Goal: Task Accomplishment & Management: Complete application form

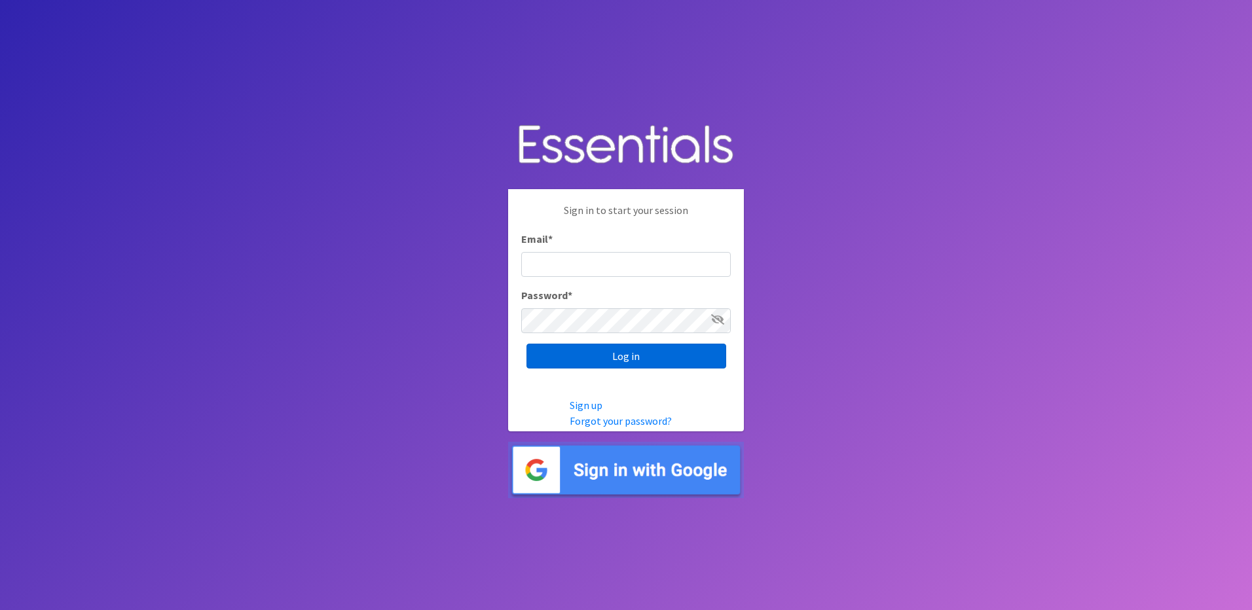
type input "[EMAIL_ADDRESS][DOMAIN_NAME]"
click at [577, 357] on input "Log in" at bounding box center [626, 356] width 200 height 25
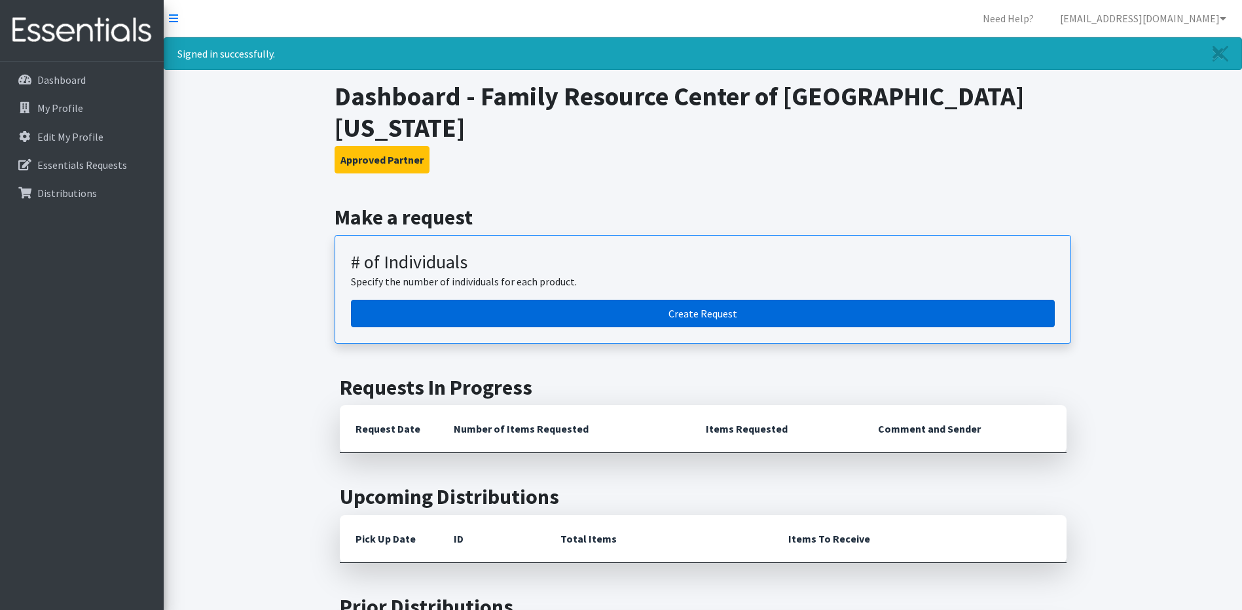
click at [617, 300] on link "Create Request" at bounding box center [703, 314] width 704 height 28
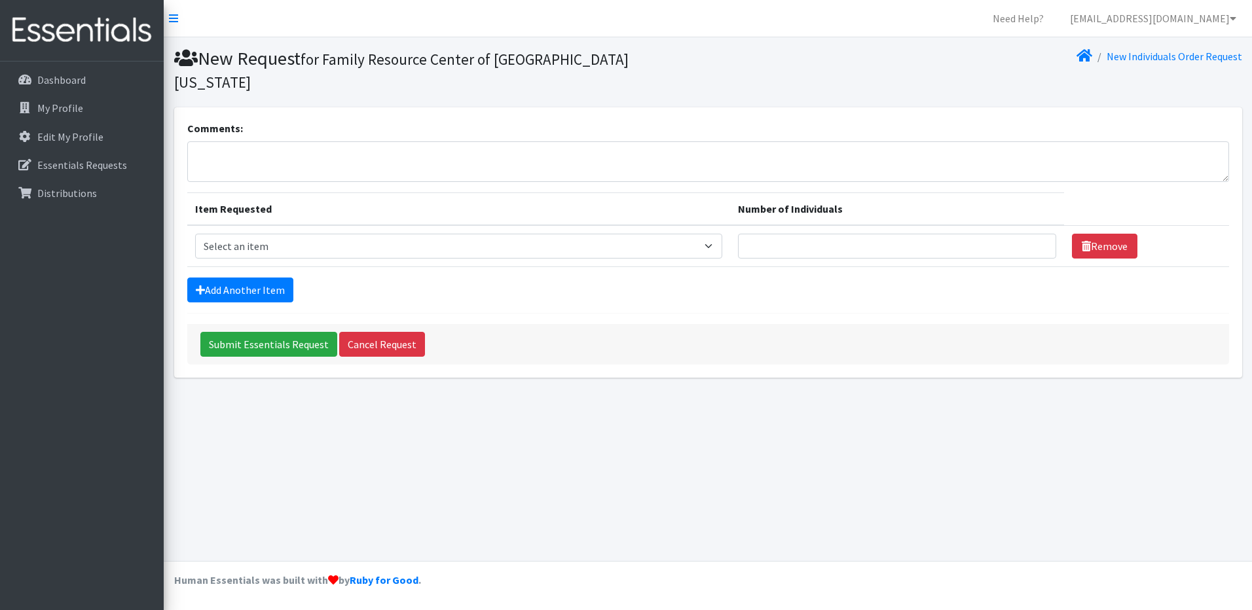
click at [574, 193] on th "Item Requested" at bounding box center [459, 209] width 544 height 33
click at [359, 237] on td "Item Requested Select an item # - Total number of kids being served with this o…" at bounding box center [459, 246] width 544 height 42
click at [363, 234] on select "Select an item # - Total number of kids being served with this order: Baby wipe…" at bounding box center [459, 246] width 528 height 25
select select "2649"
click at [195, 234] on select "Select an item # - Total number of kids being served with this order: Baby wipe…" at bounding box center [459, 246] width 528 height 25
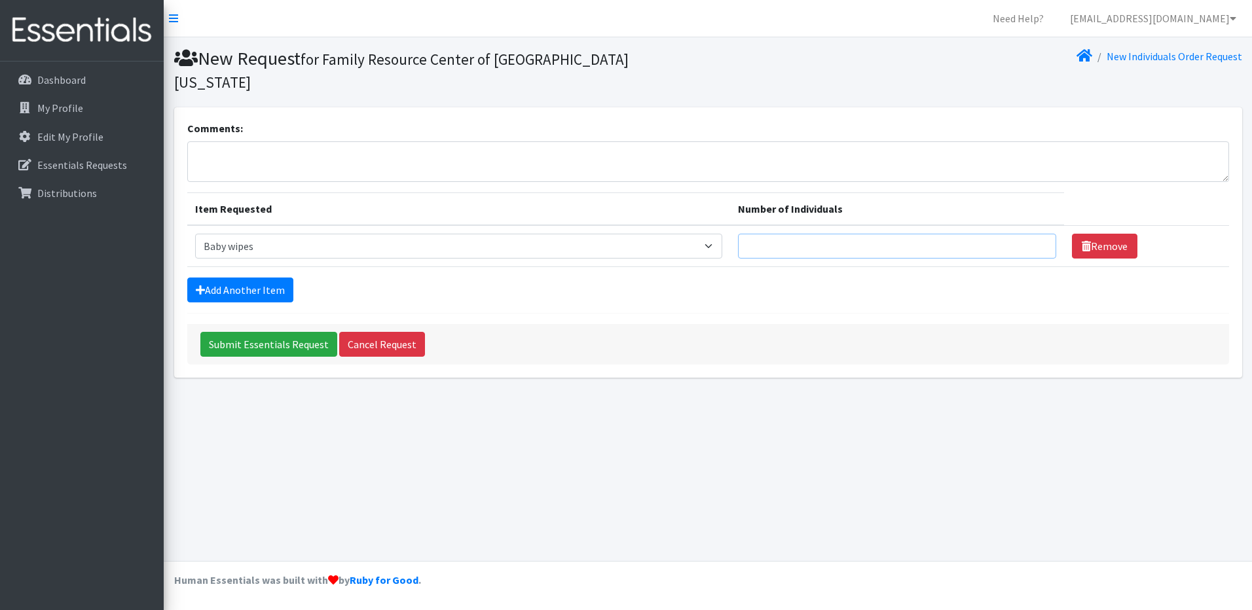
click at [808, 234] on input "Number of Individuals" at bounding box center [897, 246] width 318 height 25
type input "20"
click at [216, 278] on link "Add Another Item" at bounding box center [240, 290] width 106 height 25
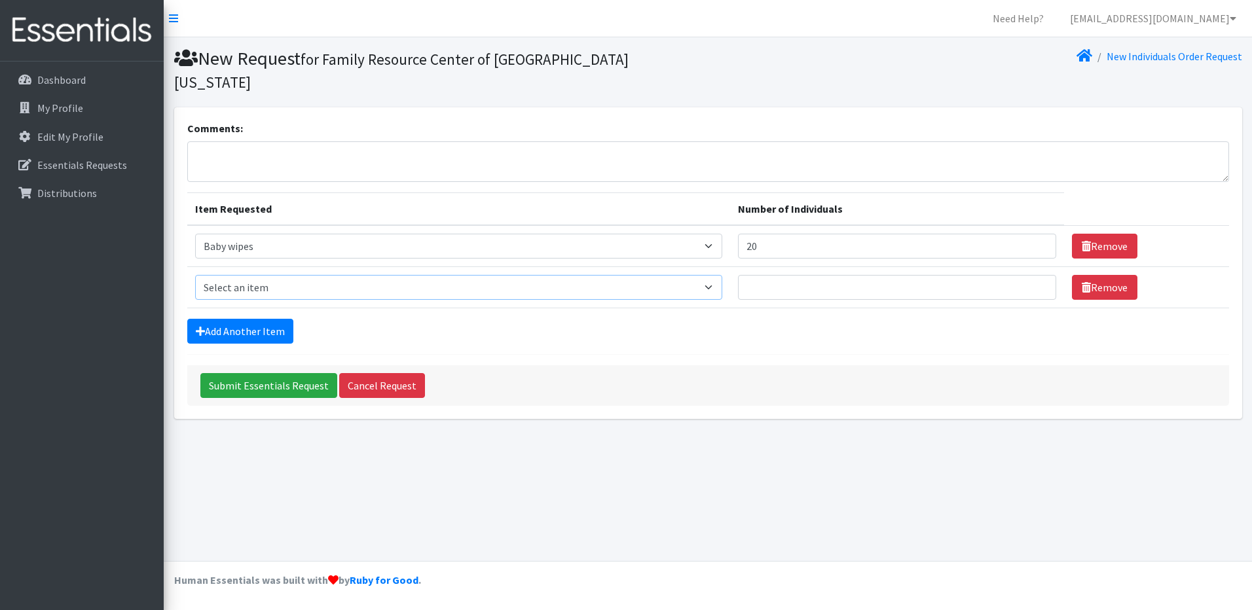
click at [219, 275] on select "Select an item # - Total number of kids being served with this order: Baby wipe…" at bounding box center [459, 287] width 528 height 25
select select "2680"
click at [195, 275] on select "Select an item # - Total number of kids being served with this order: Baby wipe…" at bounding box center [459, 287] width 528 height 25
click at [788, 275] on input "Number of Individuals" at bounding box center [897, 287] width 318 height 25
type input "20"
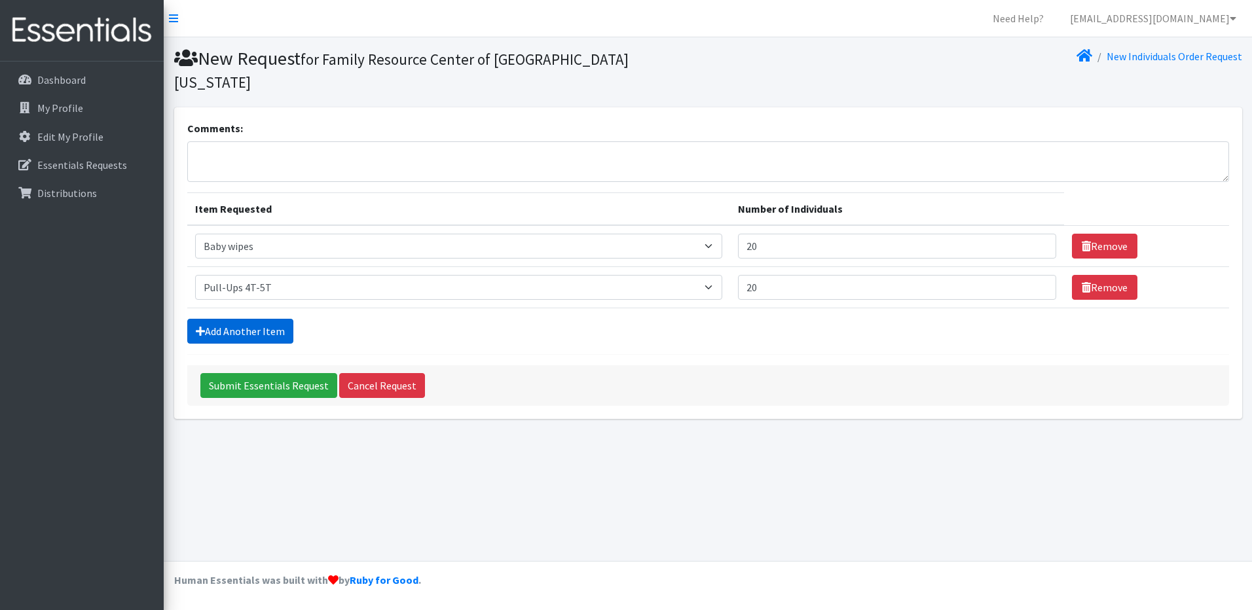
click at [235, 319] on link "Add Another Item" at bounding box center [240, 331] width 106 height 25
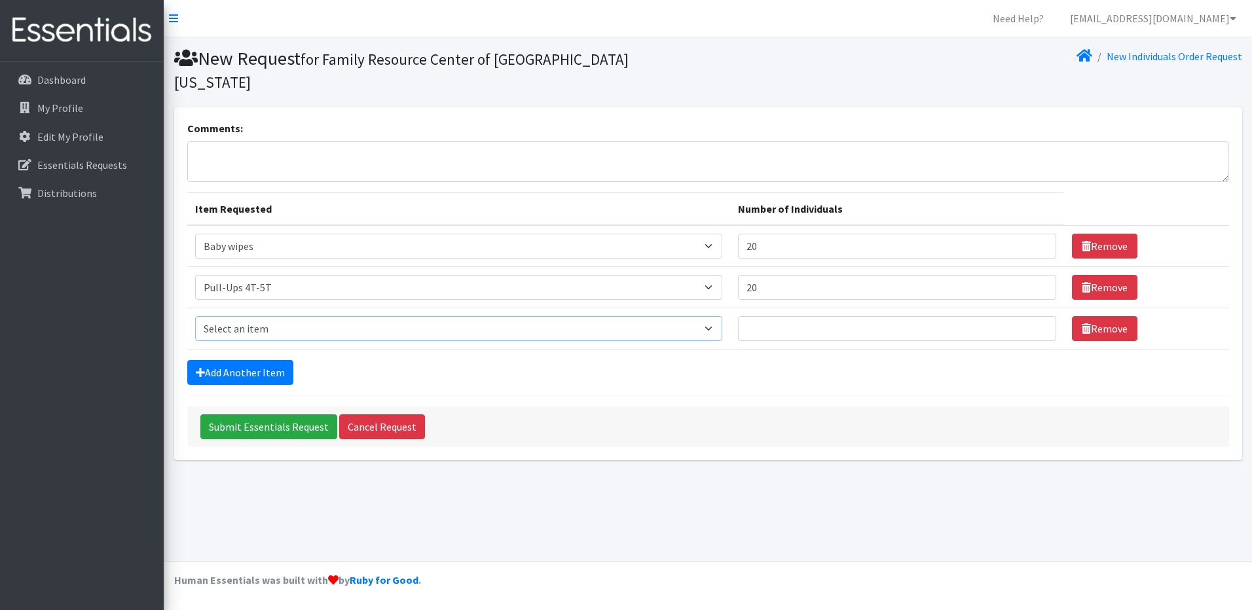
click at [240, 316] on select "Select an item # - Total number of kids being served with this order: Baby wipe…" at bounding box center [459, 328] width 528 height 25
select select "2679"
click at [195, 316] on select "Select an item # - Total number of kids being served with this order: Baby wipe…" at bounding box center [459, 328] width 528 height 25
click at [789, 316] on input "Number of Individuals" at bounding box center [897, 328] width 318 height 25
type input "20"
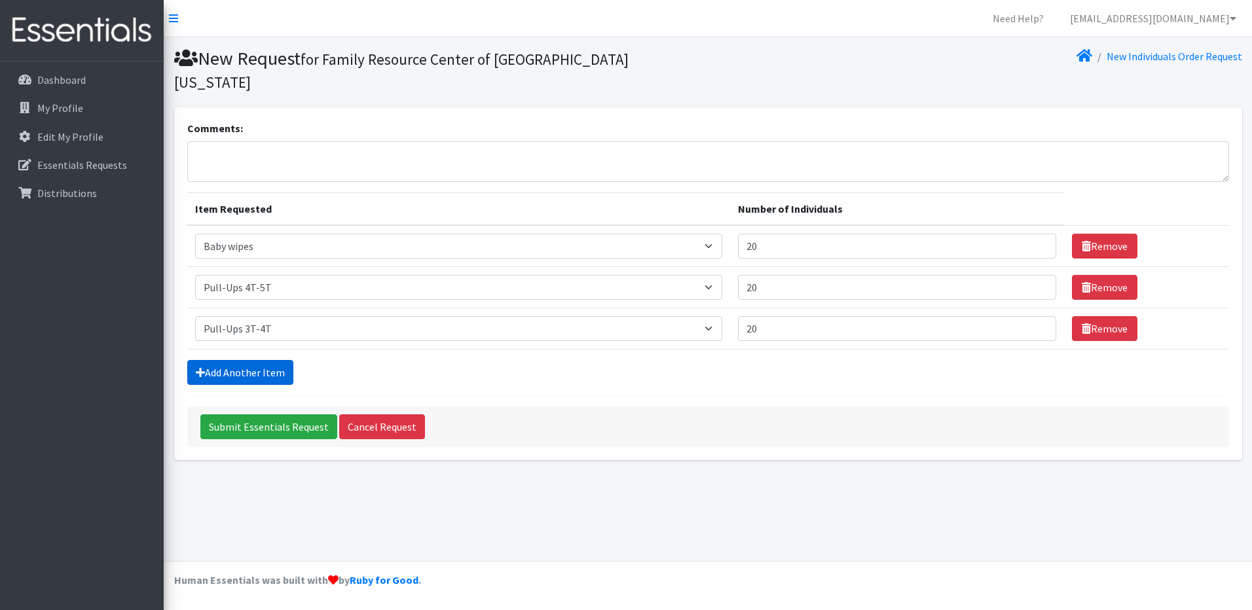
click at [225, 360] on link "Add Another Item" at bounding box center [240, 372] width 106 height 25
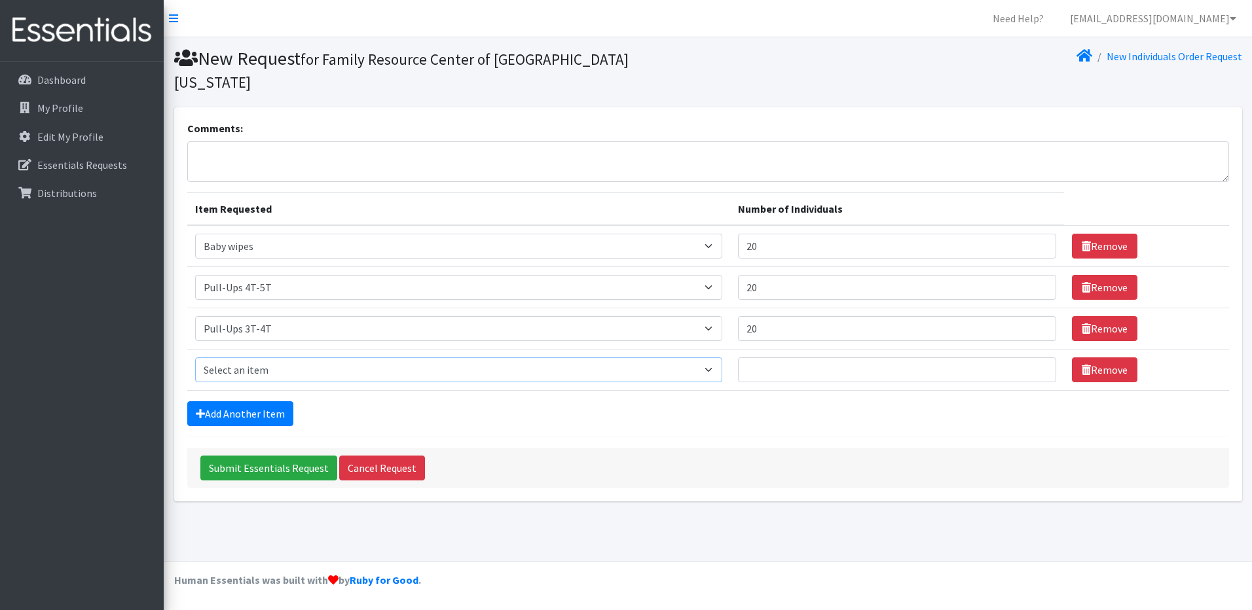
click at [267, 358] on select "Select an item # - Total number of kids being served with this order: Baby wipe…" at bounding box center [459, 370] width 528 height 25
select select "2674"
click at [195, 358] on select "Select an item # - Total number of kids being served with this order: Baby wipe…" at bounding box center [459, 370] width 528 height 25
click at [812, 358] on input "Number of Individuals" at bounding box center [897, 370] width 318 height 25
type input "20"
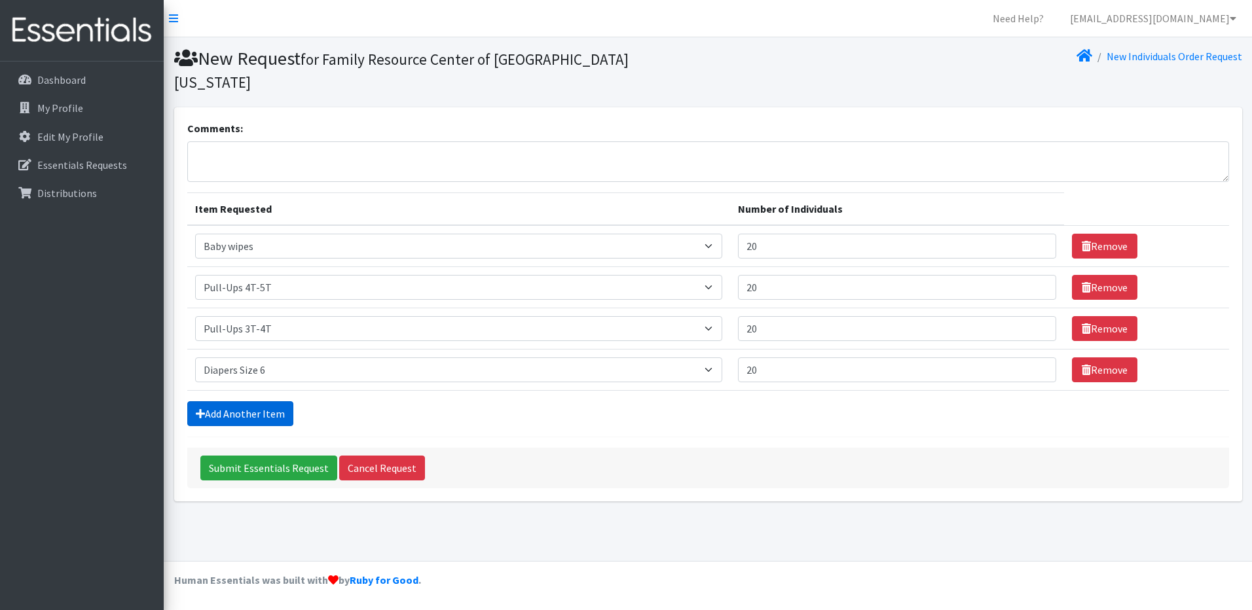
click at [222, 401] on link "Add Another Item" at bounding box center [240, 413] width 106 height 25
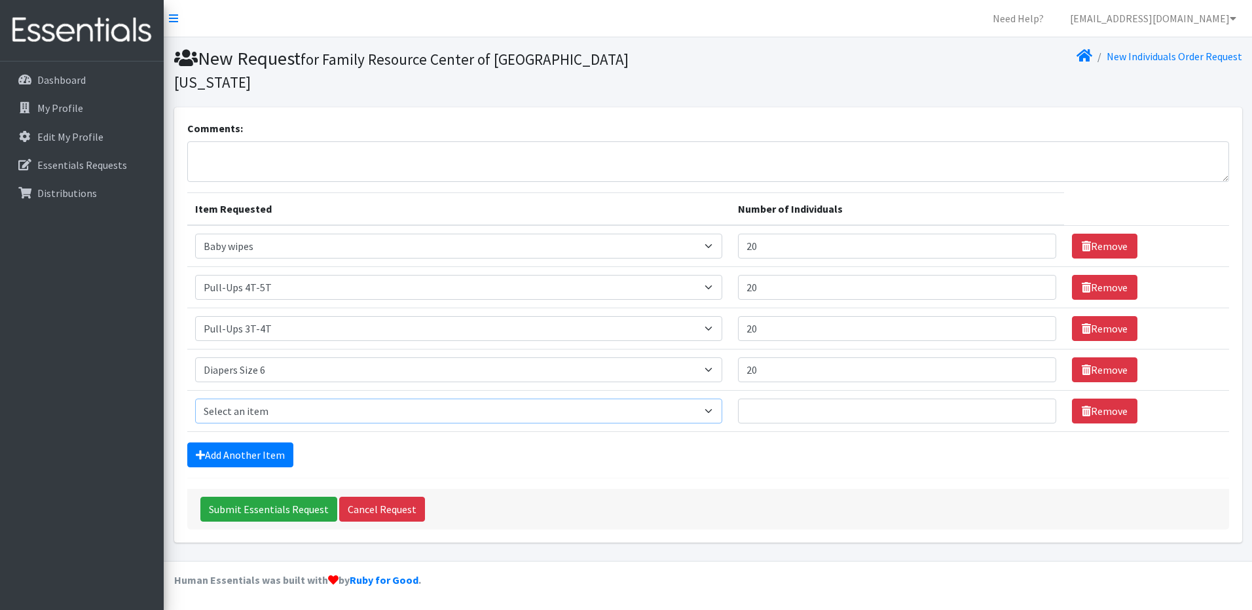
click at [265, 399] on select "Select an item # - Total number of kids being served with this order: Baby wipe…" at bounding box center [459, 411] width 528 height 25
select select "2652"
click at [195, 399] on select "Select an item # - Total number of kids being served with this order: Baby wipe…" at bounding box center [459, 411] width 528 height 25
click at [766, 399] on input "Number of Individuals" at bounding box center [897, 411] width 318 height 25
type input "20"
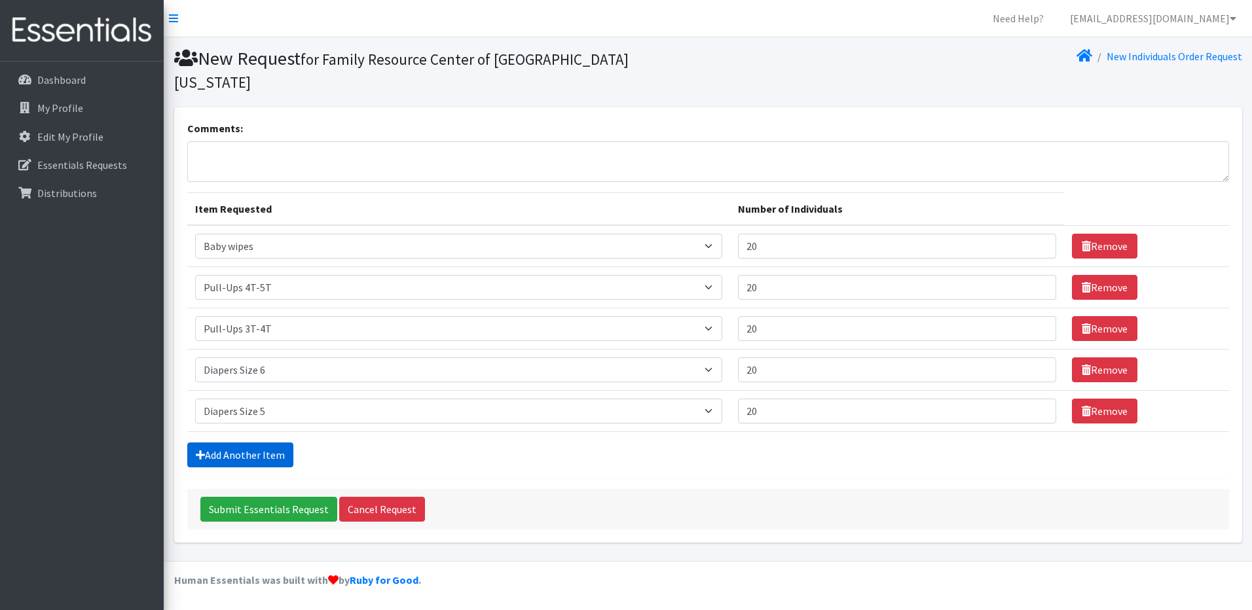
click at [224, 443] on link "Add Another Item" at bounding box center [240, 455] width 106 height 25
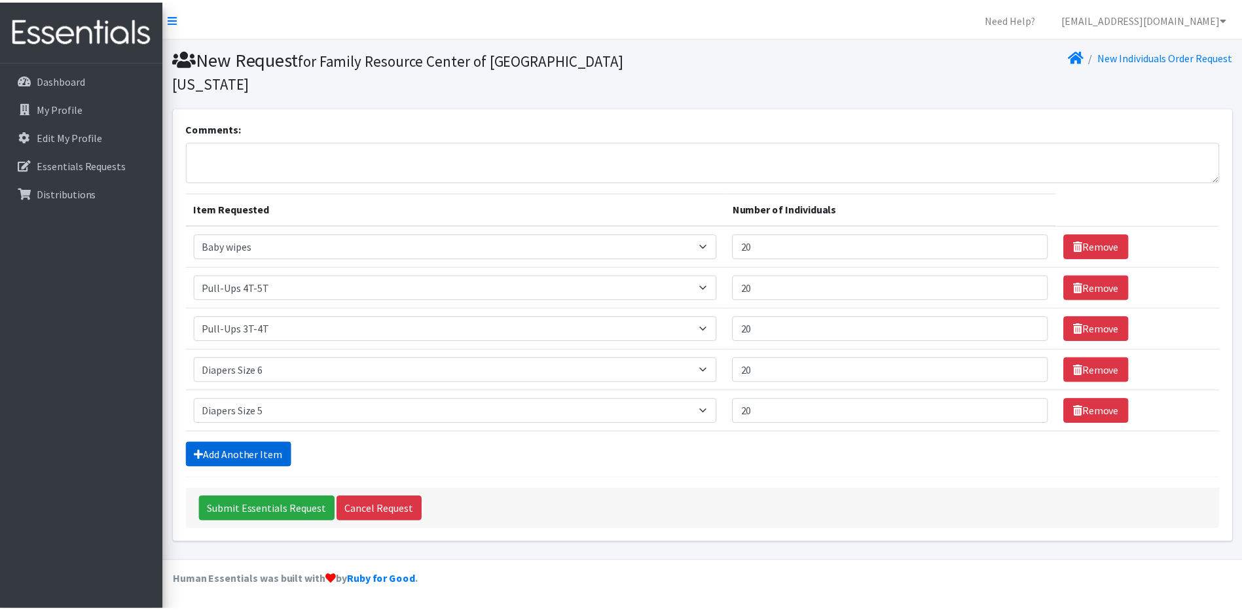
scroll to position [11, 0]
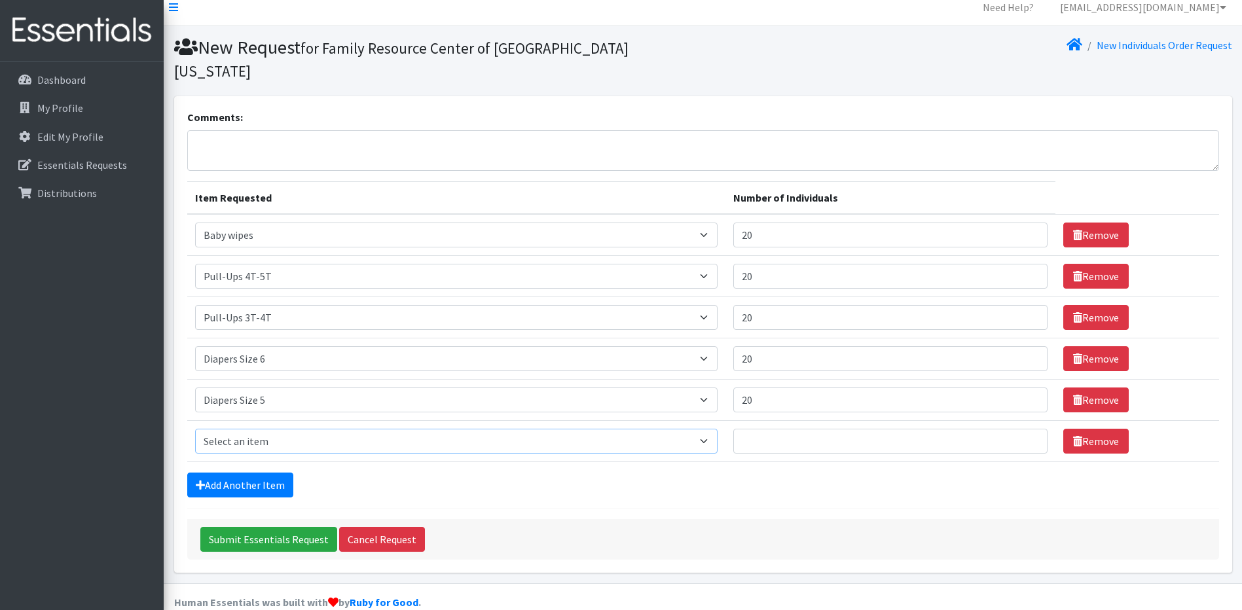
click at [265, 429] on select "Select an item # - Total number of kids being served with this order: Baby wipe…" at bounding box center [456, 441] width 523 height 25
select select "2655"
click at [195, 429] on select "Select an item # - Total number of kids being served with this order: Baby wipe…" at bounding box center [456, 441] width 523 height 25
click at [798, 429] on input "Number of Individuals" at bounding box center [890, 441] width 315 height 25
type input "20"
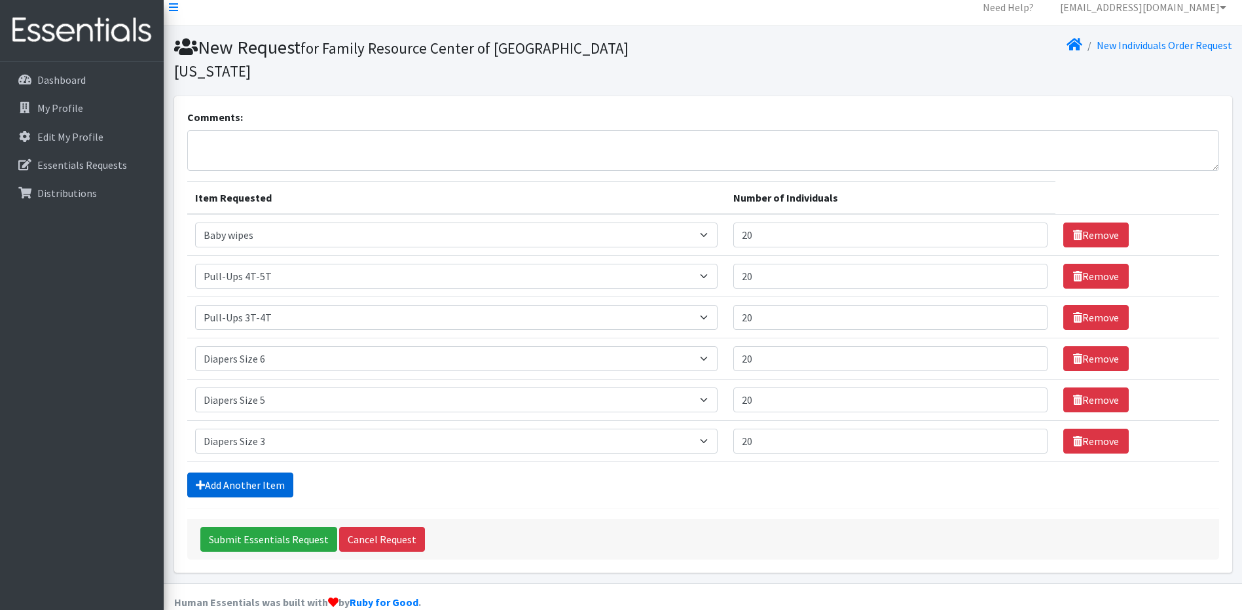
click at [257, 473] on link "Add Another Item" at bounding box center [240, 485] width 106 height 25
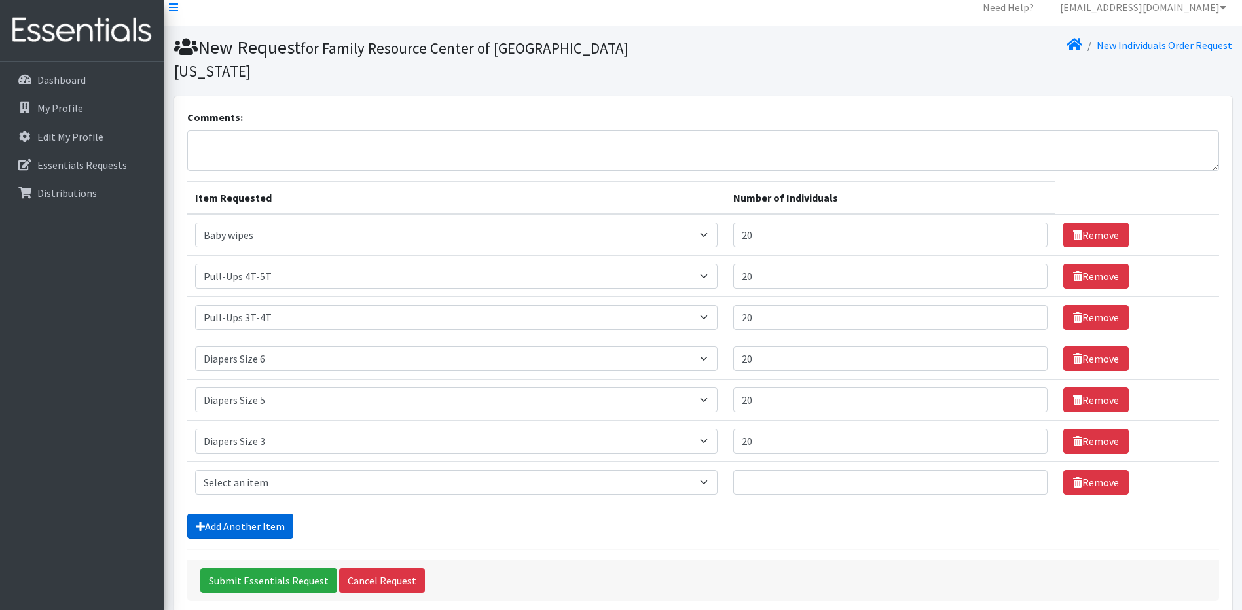
scroll to position [52, 0]
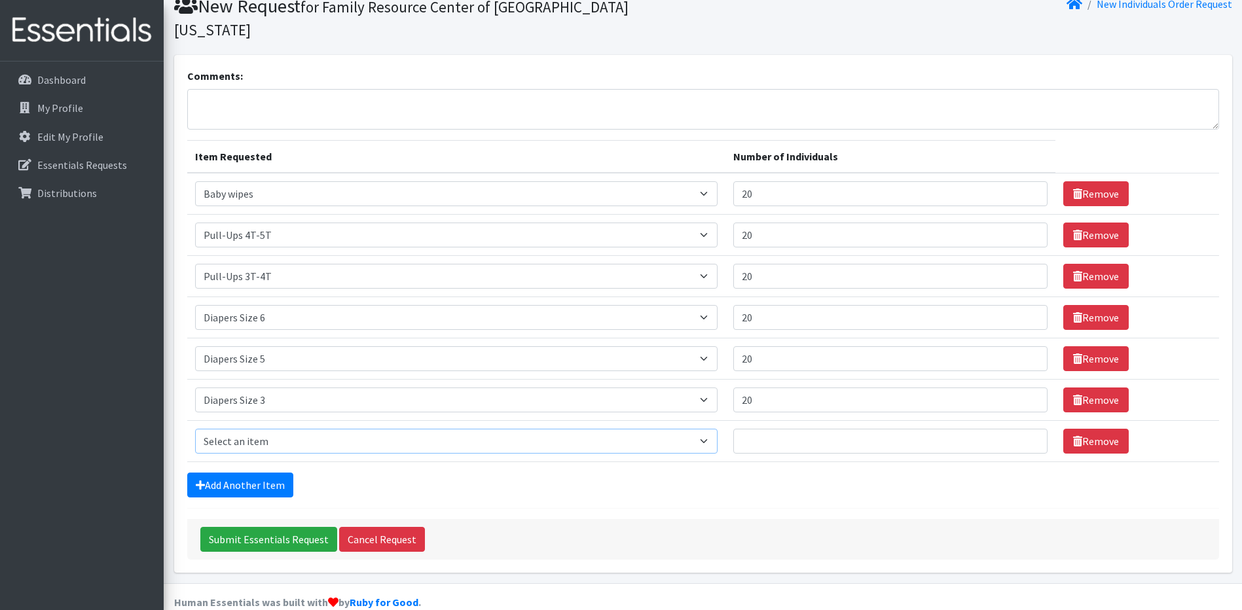
click at [266, 429] on select "Select an item # - Total number of kids being served with this order: Baby wipe…" at bounding box center [456, 441] width 523 height 25
click at [432, 473] on div "Add Another Item" at bounding box center [703, 485] width 1032 height 25
click at [1080, 429] on link "Remove" at bounding box center [1095, 441] width 65 height 25
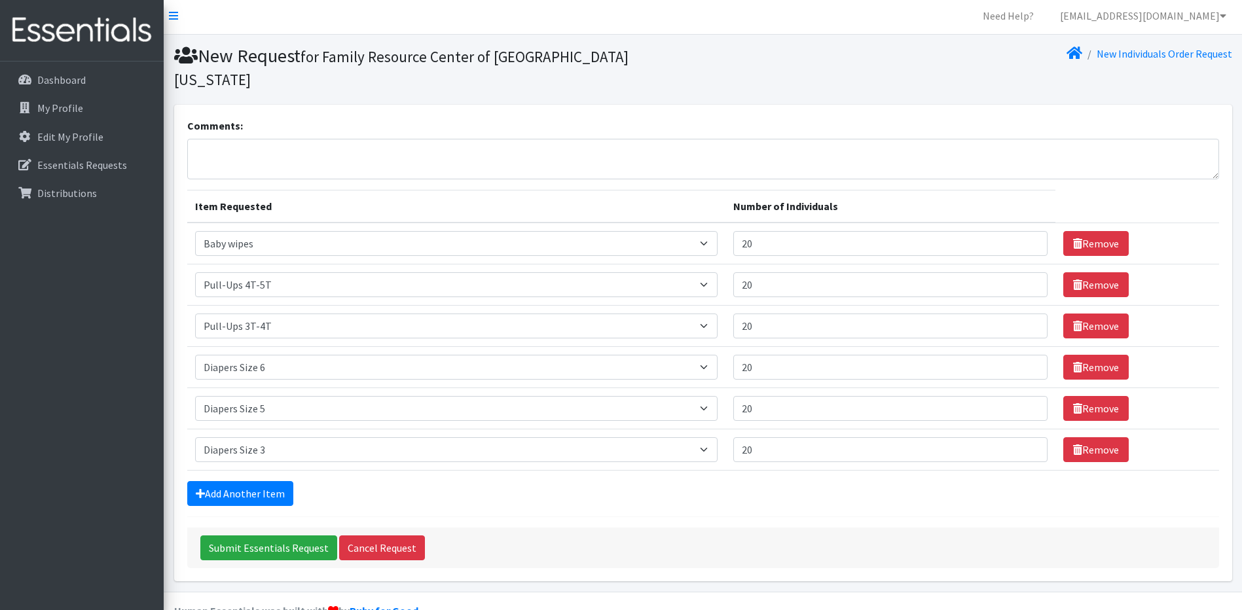
scroll to position [0, 0]
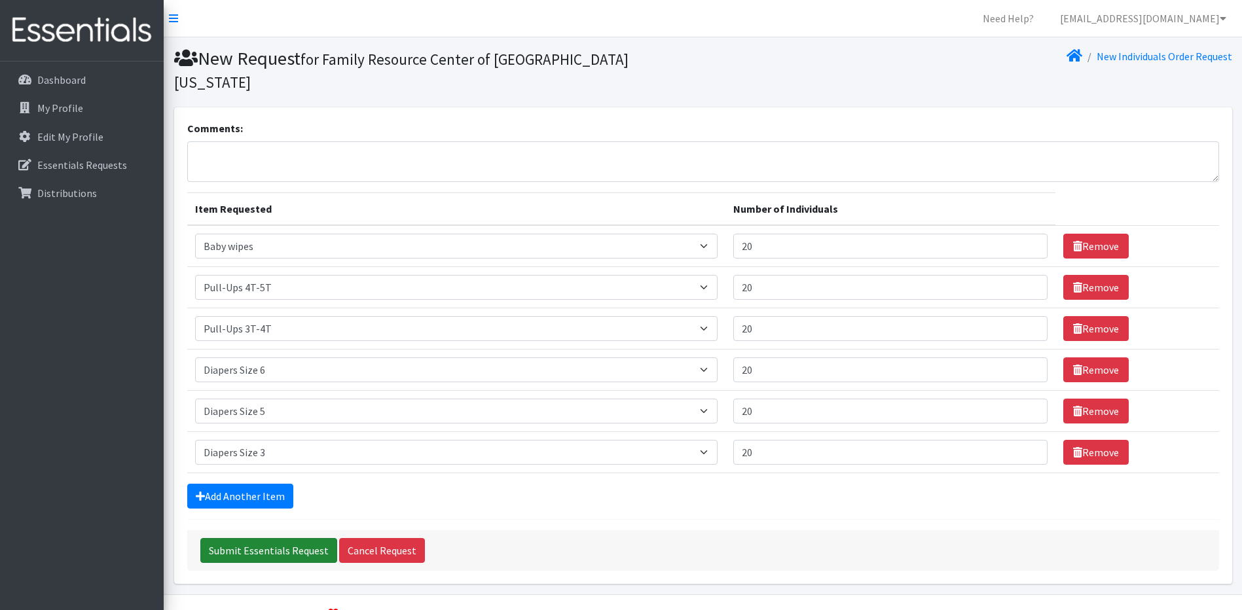
click at [265, 538] on input "Submit Essentials Request" at bounding box center [268, 550] width 137 height 25
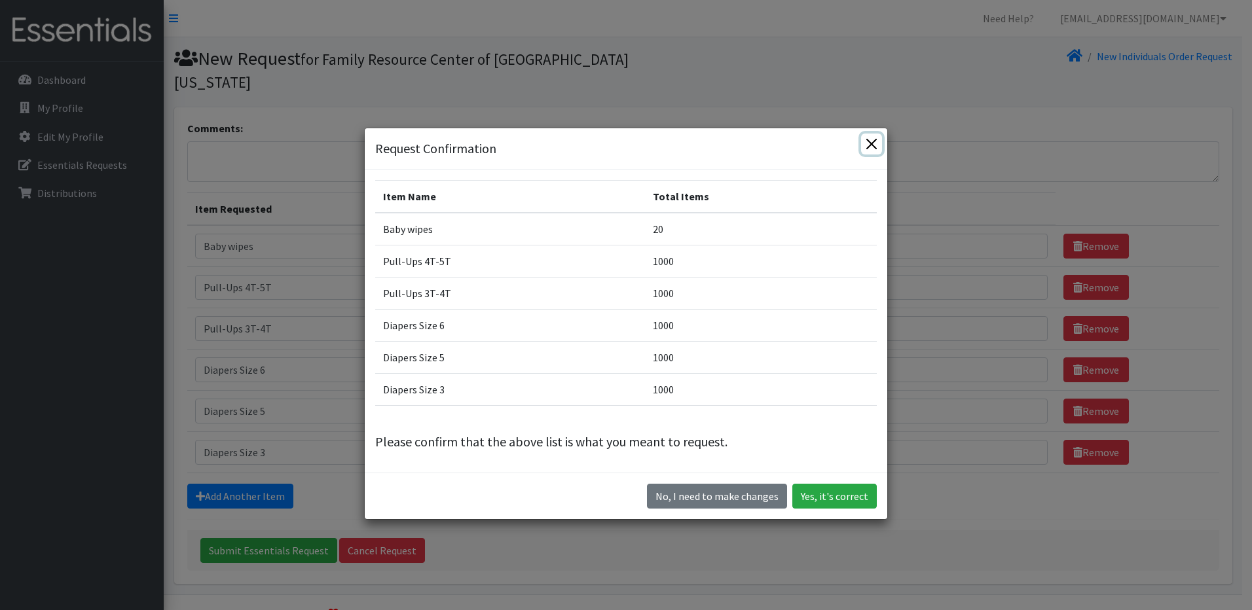
click at [863, 151] on button "Close" at bounding box center [871, 144] width 21 height 21
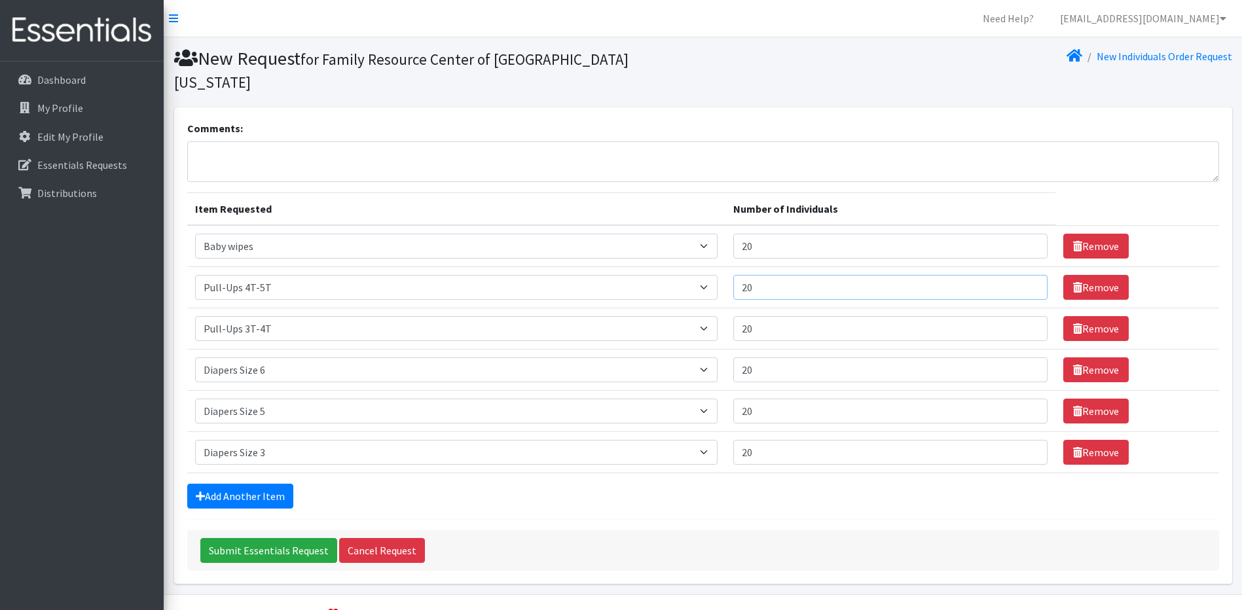
click at [777, 275] on input "20" at bounding box center [890, 287] width 315 height 25
drag, startPoint x: 777, startPoint y: 267, endPoint x: 733, endPoint y: 258, distance: 44.7
click at [736, 267] on td "Number of Individuals 20" at bounding box center [891, 287] width 331 height 41
type input "10"
drag, startPoint x: 738, startPoint y: 308, endPoint x: 702, endPoint y: 308, distance: 36.0
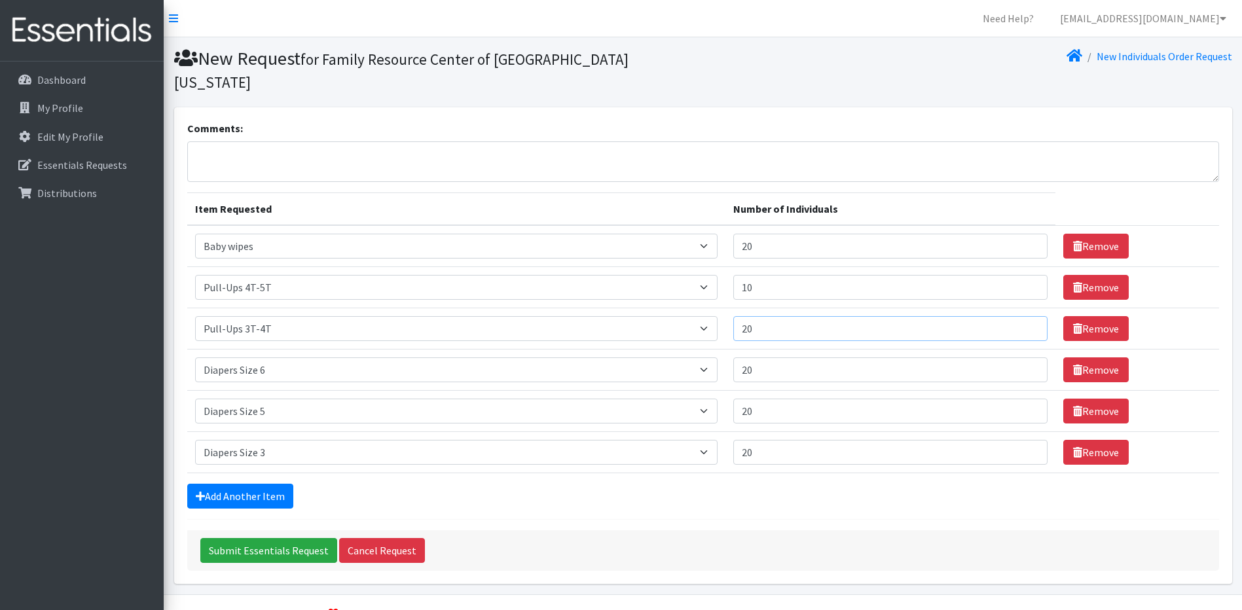
click at [722, 308] on tr "Item Requested Select an item # - Total number of kids being served with this o…" at bounding box center [703, 328] width 1032 height 41
type input "10"
drag, startPoint x: 767, startPoint y: 344, endPoint x: 693, endPoint y: 338, distance: 74.9
click at [694, 358] on tr "Item Requested Select an item # - Total number of kids being served with this o…" at bounding box center [703, 370] width 1032 height 41
type input "10"
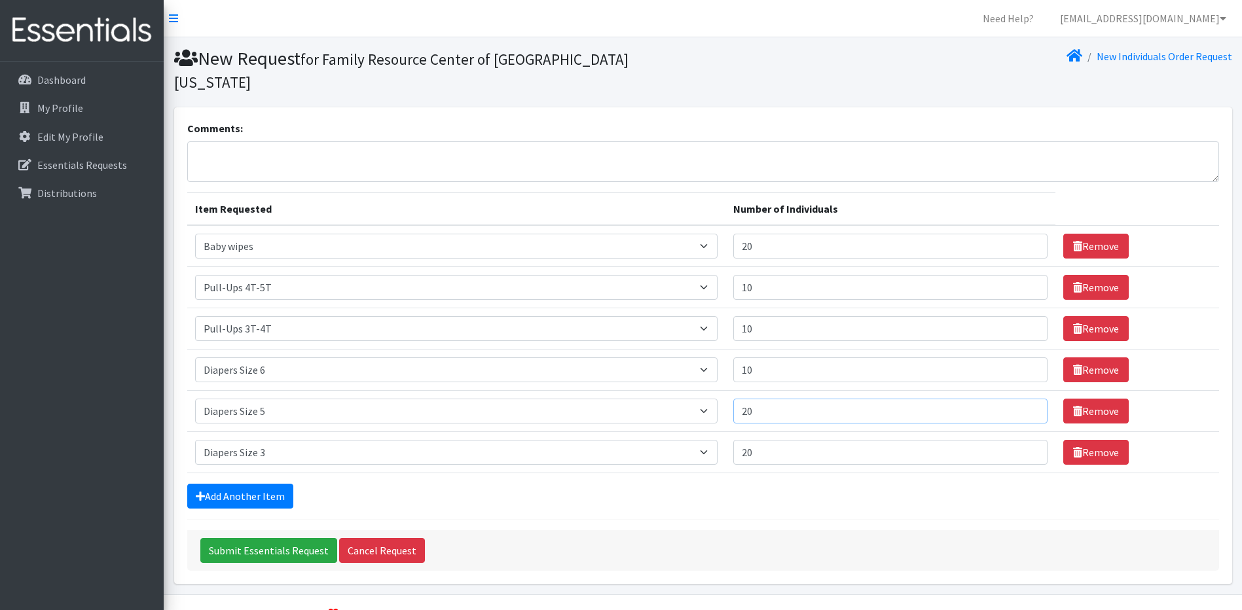
drag, startPoint x: 784, startPoint y: 388, endPoint x: 698, endPoint y: 391, distance: 86.5
click at [698, 391] on tr "Item Requested Select an item # - Total number of kids being served with this o…" at bounding box center [703, 411] width 1032 height 41
type input "10"
click at [756, 440] on input "20" at bounding box center [890, 452] width 315 height 25
drag, startPoint x: 758, startPoint y: 428, endPoint x: 722, endPoint y: 434, distance: 37.3
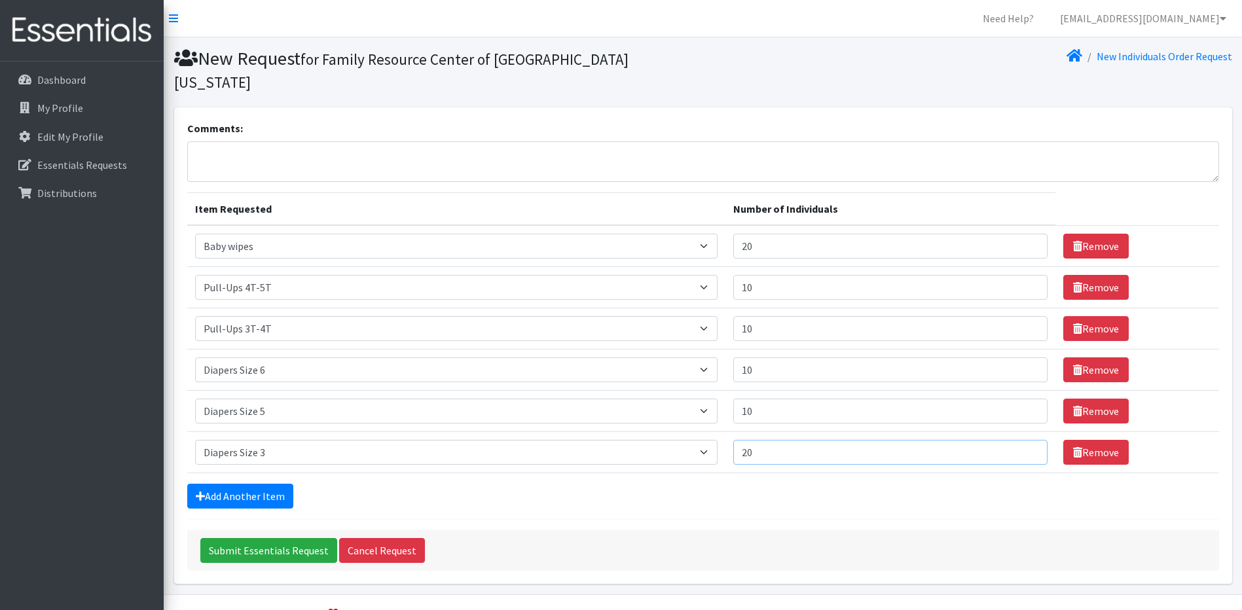
click at [722, 434] on tr "Item Requested Select an item # - Total number of kids being served with this o…" at bounding box center [703, 452] width 1032 height 41
drag, startPoint x: 778, startPoint y: 432, endPoint x: 652, endPoint y: 430, distance: 126.4
click at [652, 433] on tr "Item Requested Select an item # - Total number of kids being served with this o…" at bounding box center [703, 452] width 1032 height 41
type input "10"
click at [494, 440] on select "Select an item # - Total number of kids being served with this order: Baby wipe…" at bounding box center [456, 452] width 523 height 25
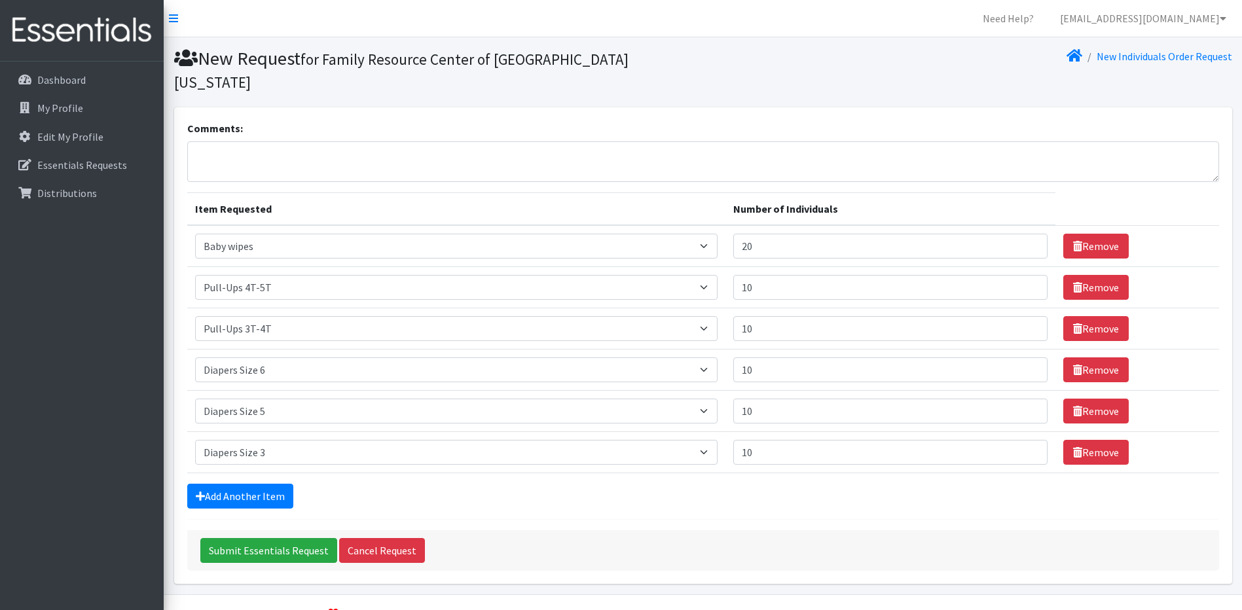
click at [510, 453] on form "Comments: Item Requested Number of Individuals Item Requested Select an item # …" at bounding box center [703, 345] width 1032 height 451
click at [303, 538] on input "Submit Essentials Request" at bounding box center [268, 550] width 137 height 25
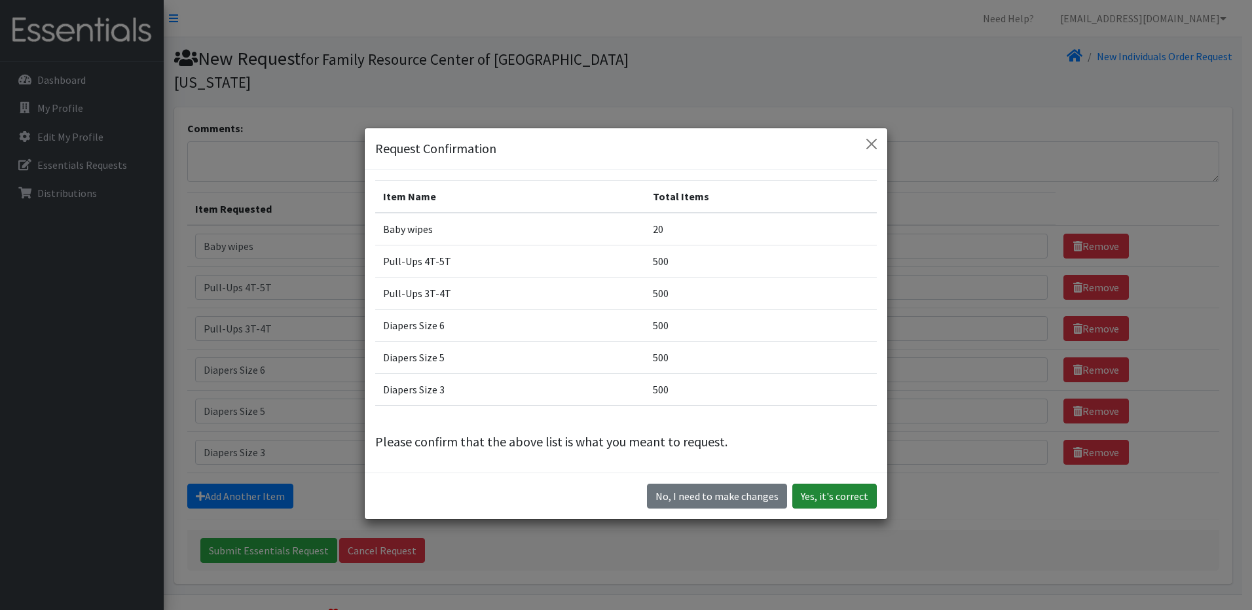
click at [853, 496] on button "Yes, it's correct" at bounding box center [834, 496] width 84 height 25
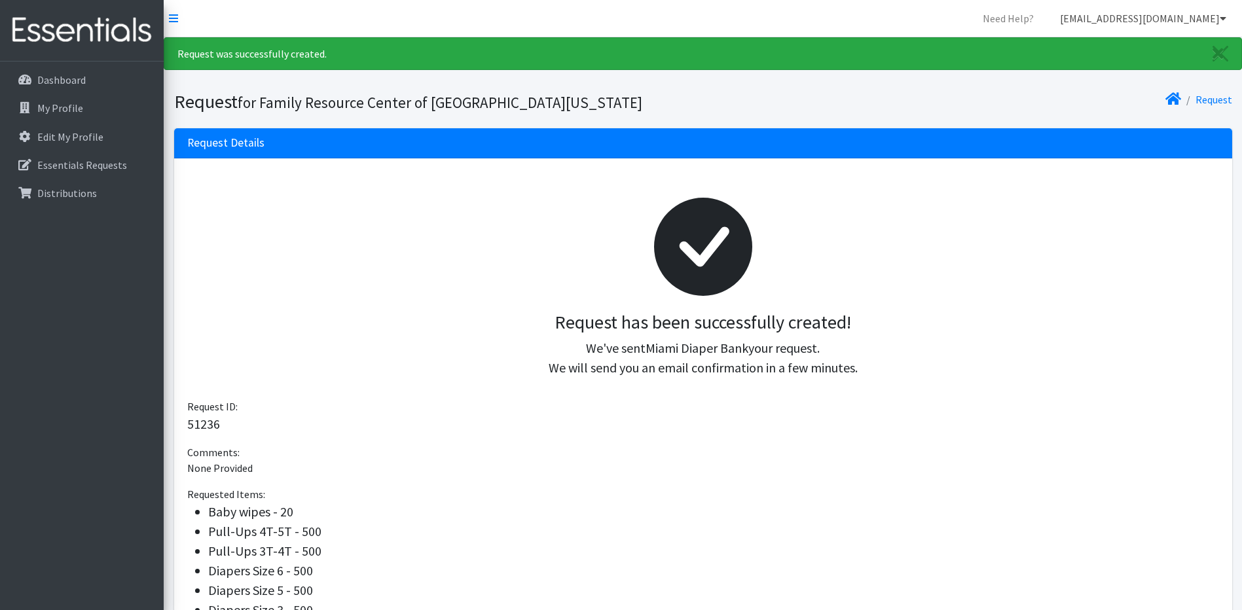
click at [1215, 24] on link "[EMAIL_ADDRESS][DOMAIN_NAME]" at bounding box center [1143, 18] width 187 height 26
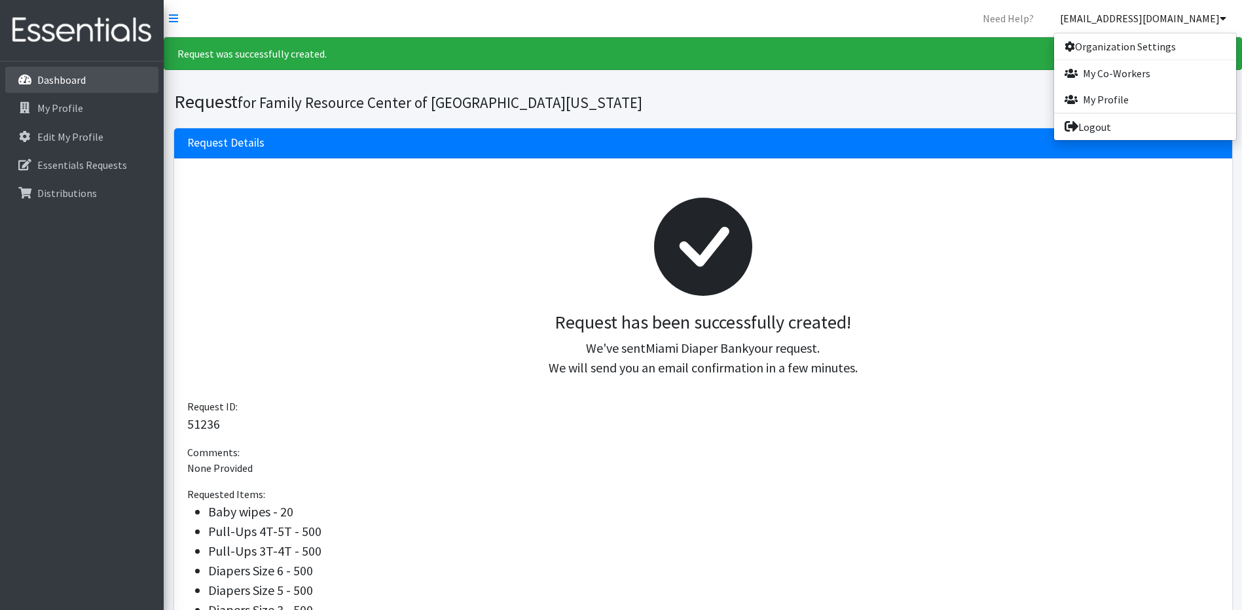
click at [90, 78] on link "Dashboard" at bounding box center [81, 80] width 153 height 26
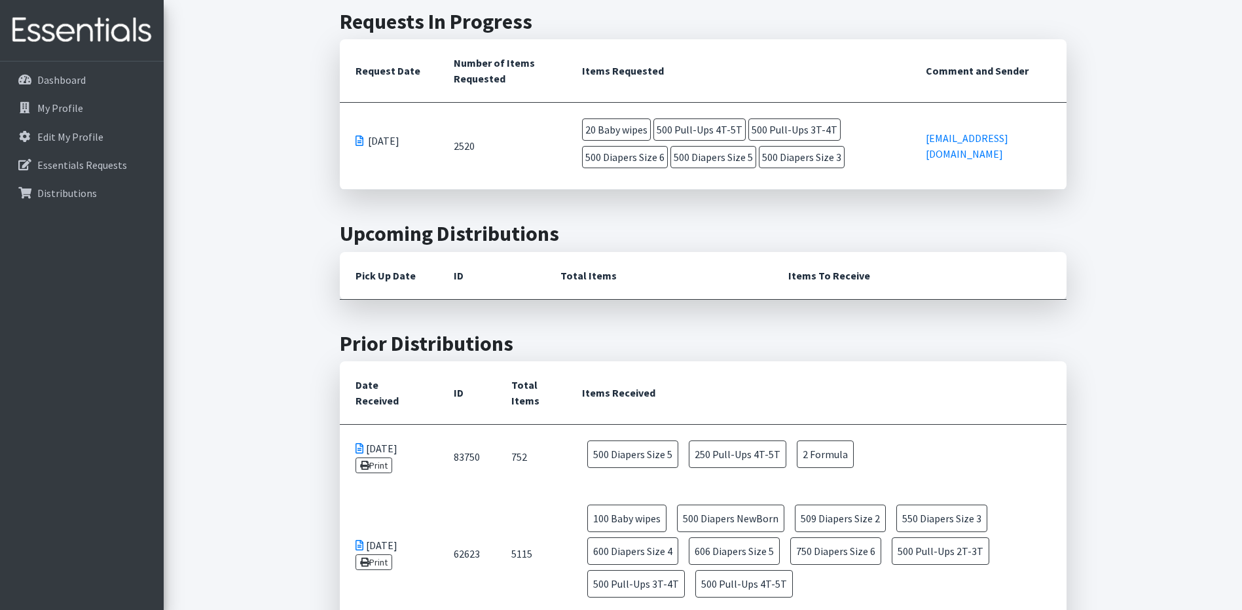
scroll to position [393, 0]
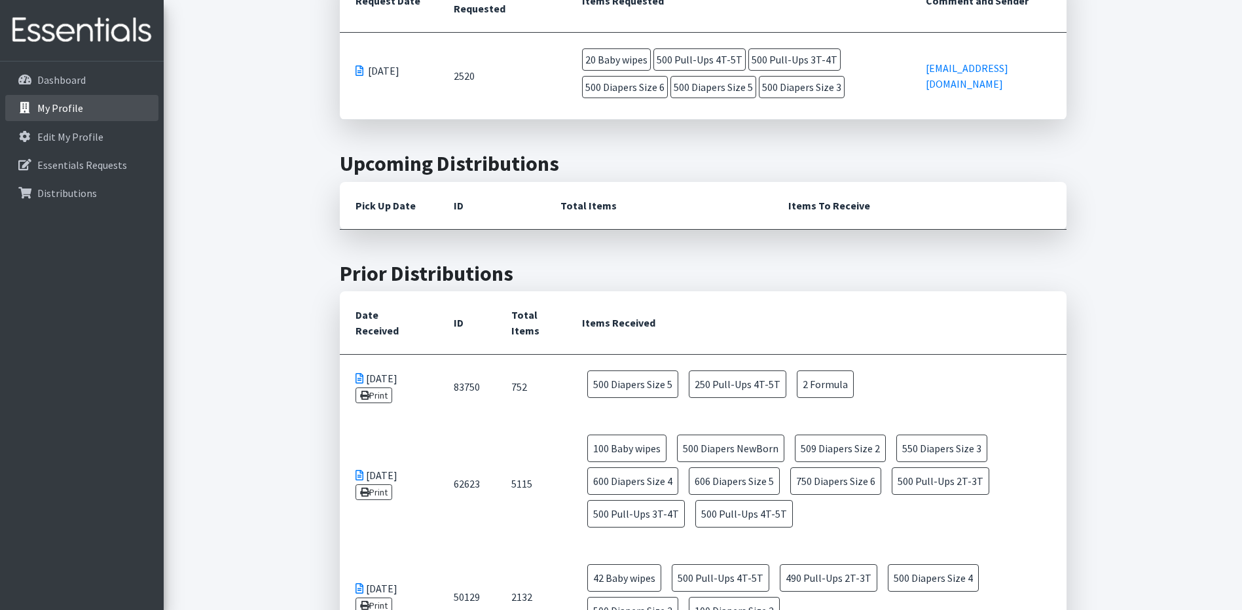
click at [42, 105] on p "My Profile" at bounding box center [60, 107] width 46 height 13
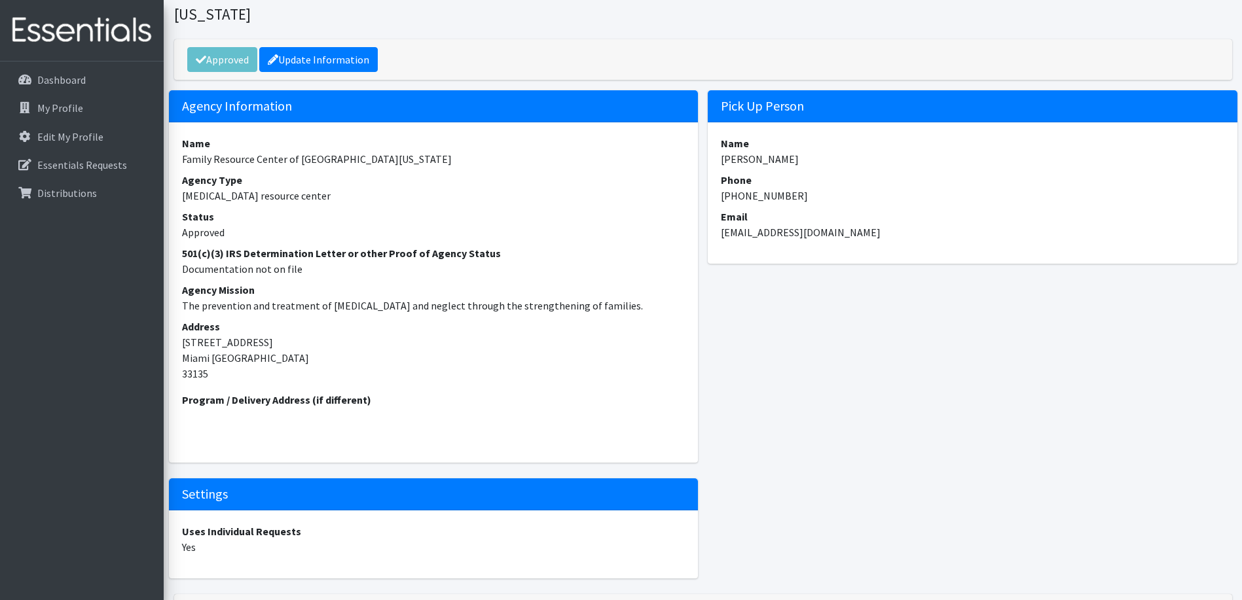
scroll to position [140, 0]
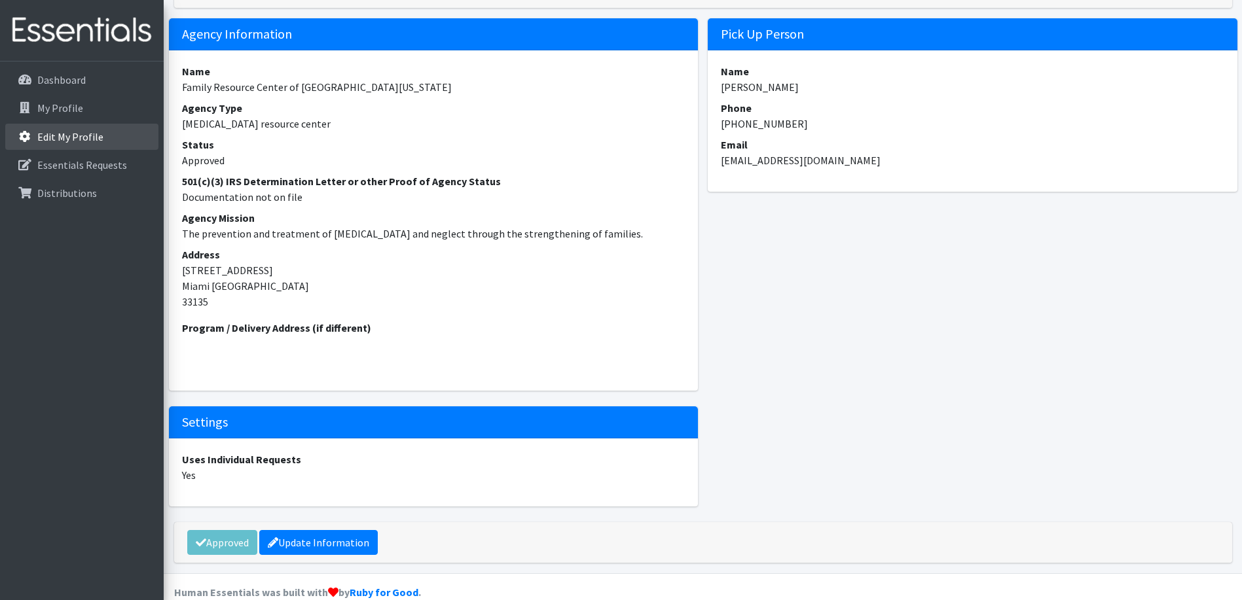
click at [64, 147] on link "Edit My Profile" at bounding box center [81, 137] width 153 height 26
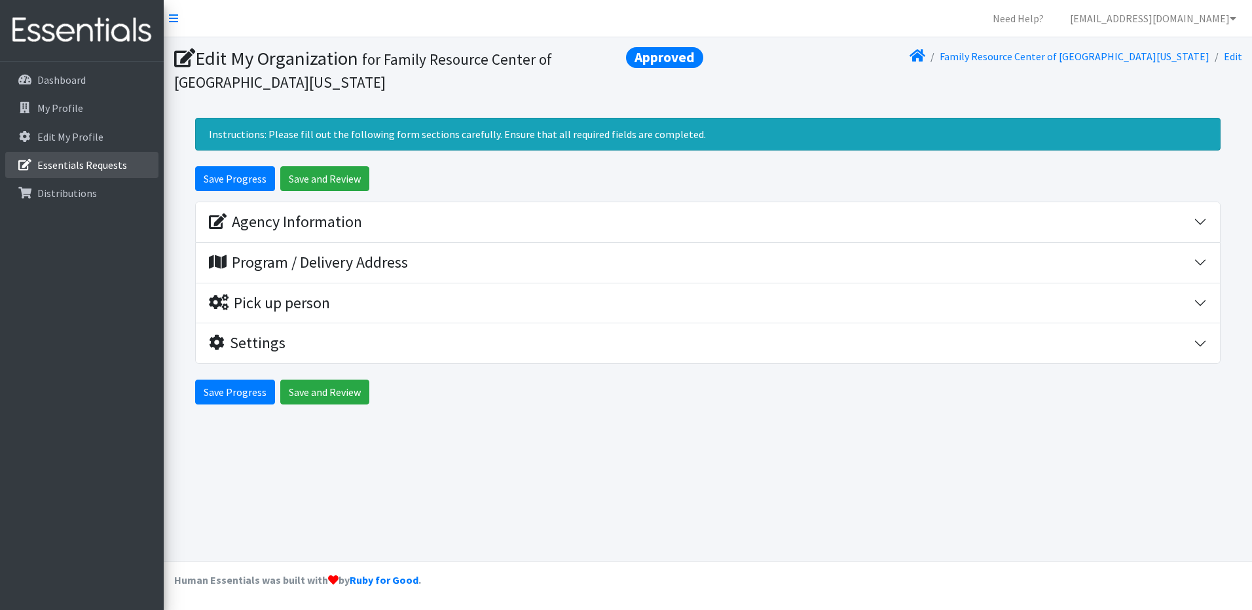
click at [70, 162] on p "Essentials Requests" at bounding box center [82, 164] width 90 height 13
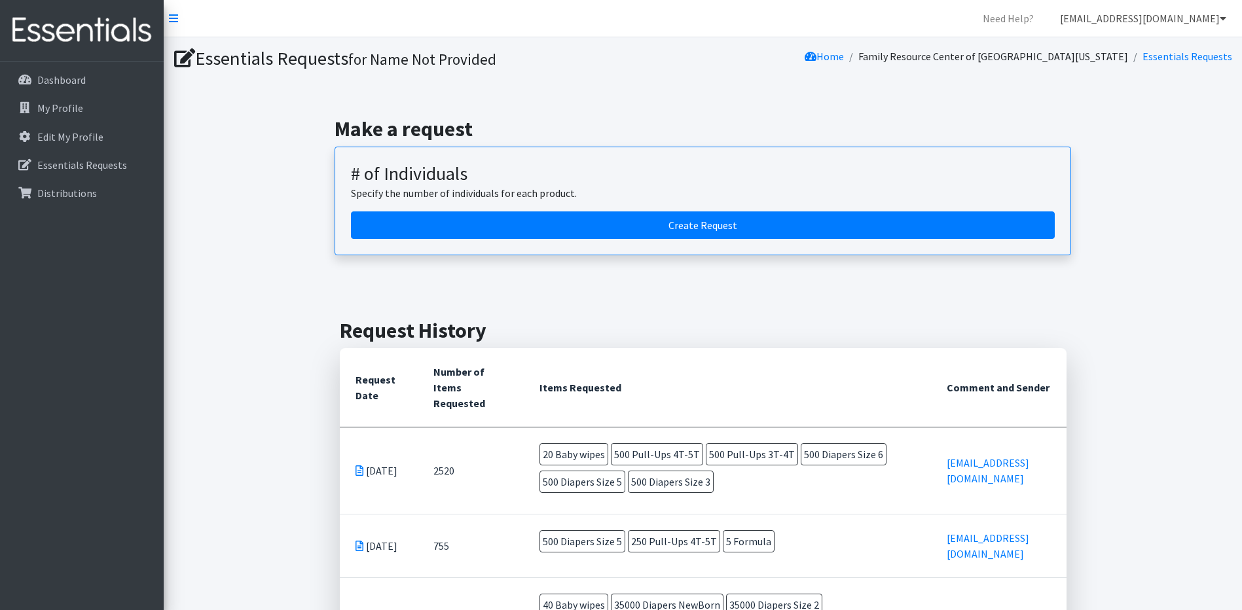
click at [1210, 20] on link "[EMAIL_ADDRESS][DOMAIN_NAME]" at bounding box center [1143, 18] width 187 height 26
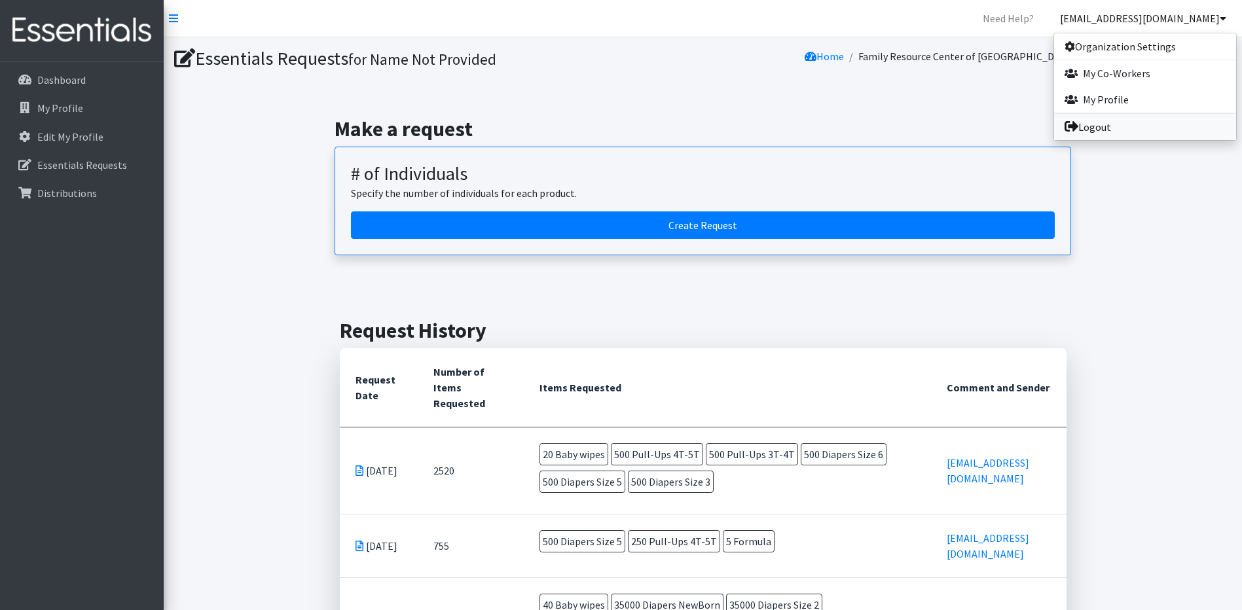
click at [1091, 132] on link "Logout" at bounding box center [1145, 127] width 182 height 26
